Goal: Task Accomplishment & Management: Use online tool/utility

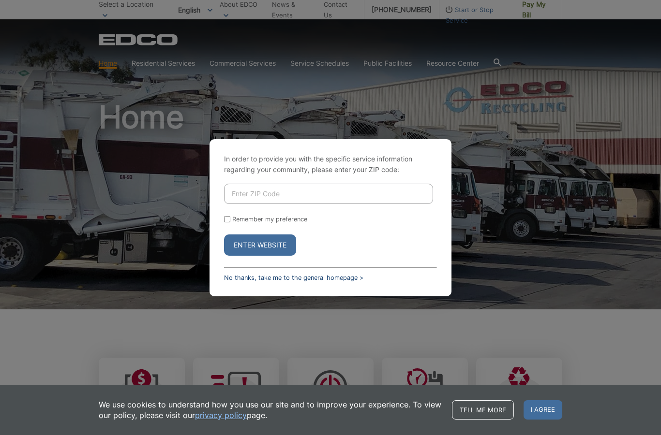
click at [284, 282] on link "No thanks, take me to the general homepage >" at bounding box center [293, 277] width 139 height 7
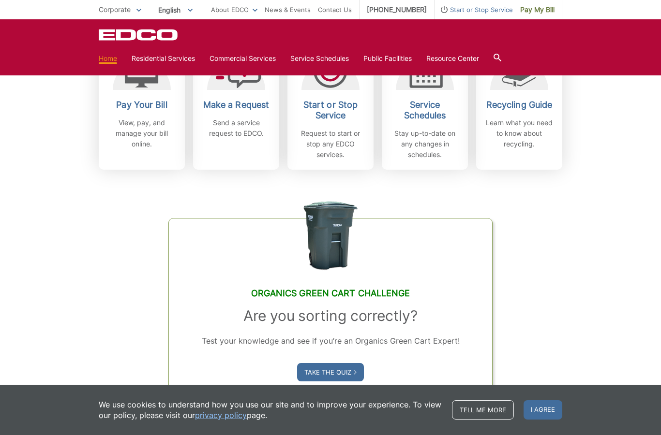
scroll to position [317, 0]
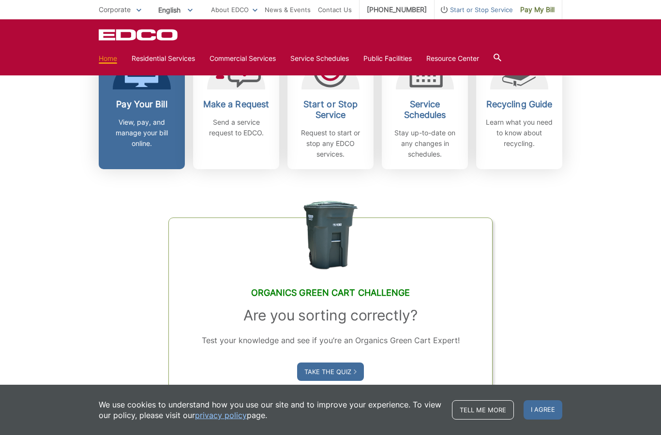
click at [146, 129] on p "View, pay, and manage your bill online." at bounding box center [142, 133] width 72 height 32
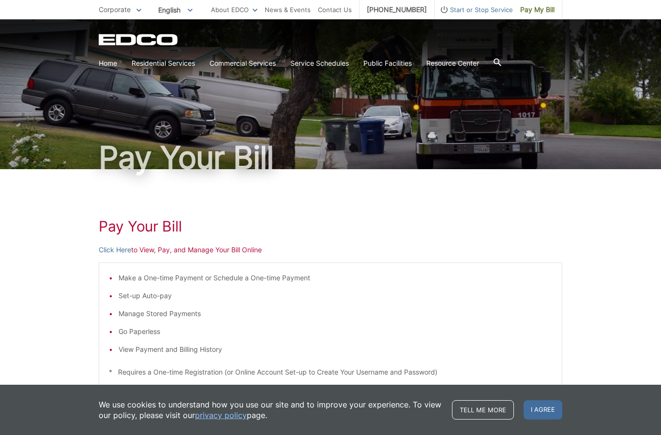
click at [203, 248] on p "Click Here to View, Pay, and Manage Your Bill Online" at bounding box center [331, 250] width 464 height 11
click at [201, 254] on p "Click Here to View, Pay, and Manage Your Bill Online" at bounding box center [331, 250] width 464 height 11
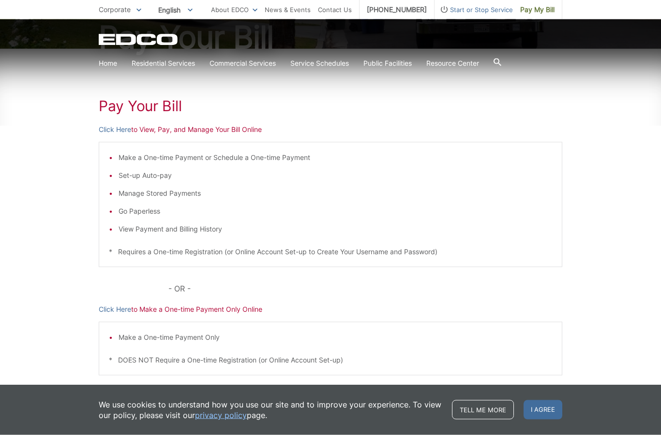
scroll to position [135, 0]
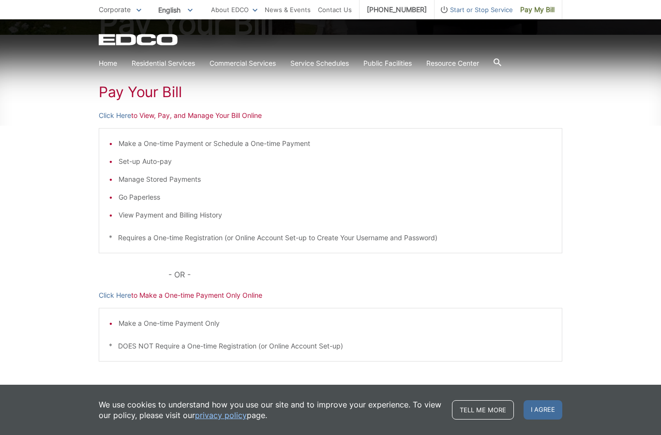
click at [144, 120] on p "Click Here to View, Pay, and Manage Your Bill Online" at bounding box center [331, 115] width 464 height 11
click at [369, 135] on div "Make a One-time Payment or Schedule a One-time Payment Set-up Auto-pay Manage S…" at bounding box center [331, 190] width 464 height 125
click at [108, 117] on link "Click Here" at bounding box center [115, 115] width 32 height 11
